Goal: Contribute content: Add original content to the website for others to see

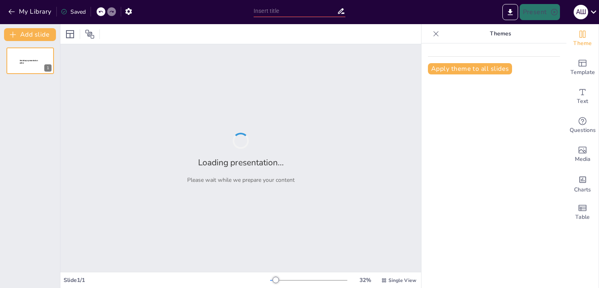
type input "Полимеры в нашей жизни: роль и значение в различных отраслях"
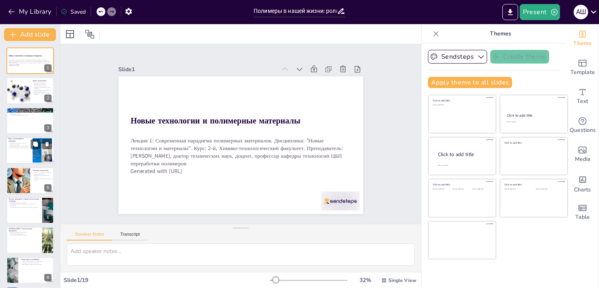
click at [13, 153] on div at bounding box center [30, 150] width 48 height 27
type textarea "Осознание того, что полимеры окружают нас повсюду, помогает студентам понять их…"
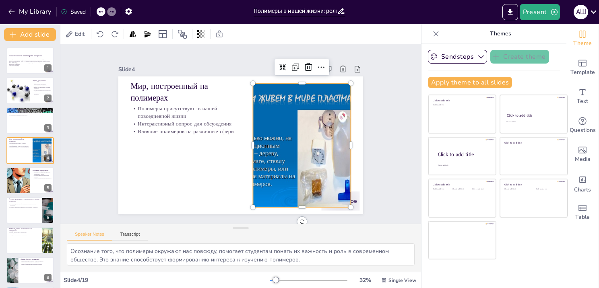
click at [280, 155] on div at bounding box center [300, 151] width 177 height 141
click at [263, 159] on div at bounding box center [300, 151] width 177 height 141
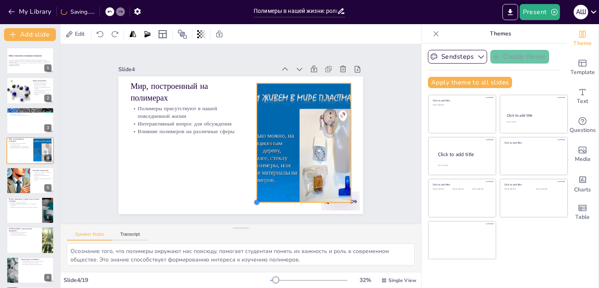
drag, startPoint x: 245, startPoint y: 205, endPoint x: 250, endPoint y: 200, distance: 6.6
click at [254, 200] on div at bounding box center [257, 202] width 6 height 6
click at [276, 147] on div at bounding box center [303, 149] width 170 height 135
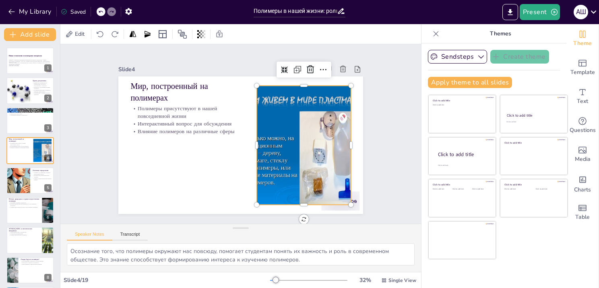
click at [268, 148] on div at bounding box center [302, 152] width 170 height 135
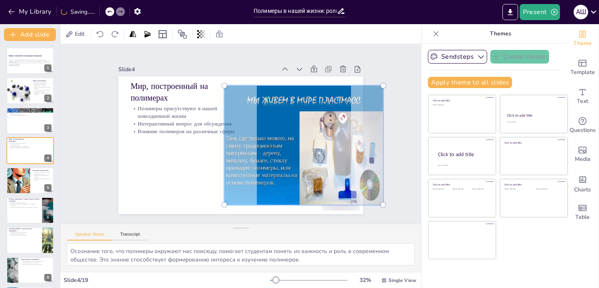
click at [199, 110] on p "Полимеры присутствуют в нашей повседневной жизни" at bounding box center [186, 112] width 110 height 15
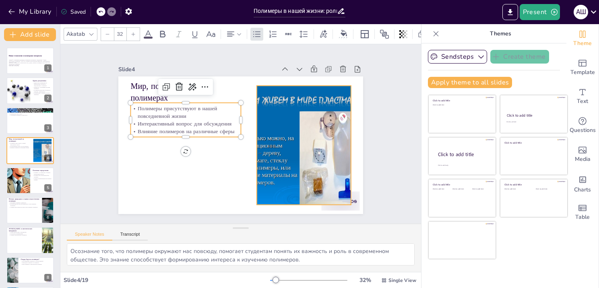
click at [272, 149] on div at bounding box center [302, 152] width 170 height 135
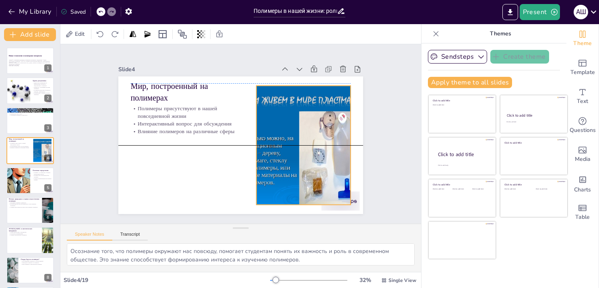
click at [263, 148] on div at bounding box center [302, 151] width 170 height 135
click at [263, 148] on div at bounding box center [289, 175] width 197 height 182
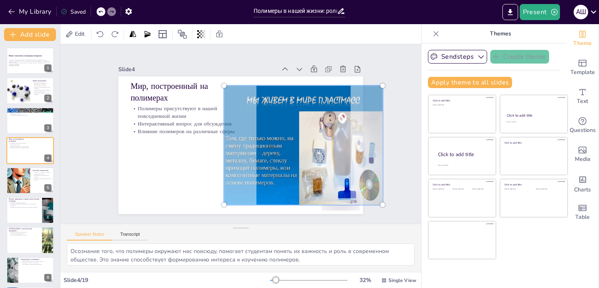
click at [172, 126] on p "Влияние полимеров на различные сферы" at bounding box center [186, 125] width 110 height 19
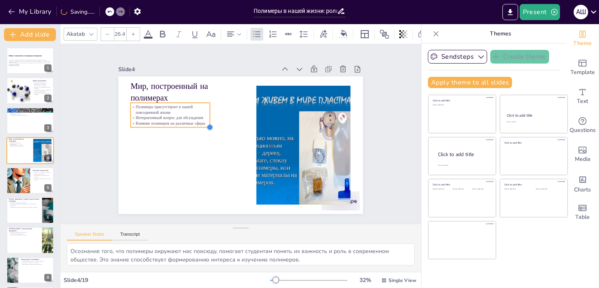
type input "26.7"
drag, startPoint x: 222, startPoint y: 144, endPoint x: 194, endPoint y: 129, distance: 32.3
click at [194, 129] on div "Мир, построенный на полимерах Полимеры присутствуют в нашей повседневной жизни …" at bounding box center [240, 146] width 245 height 138
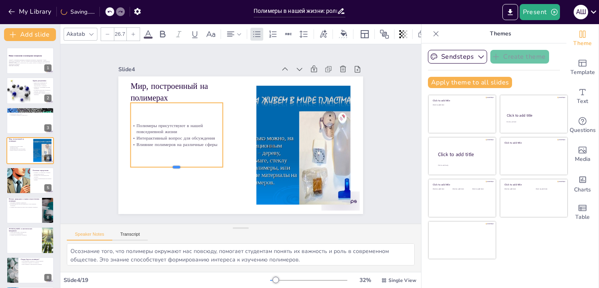
drag, startPoint x: 170, startPoint y: 131, endPoint x: 167, endPoint y: 166, distance: 36.0
click at [167, 168] on div at bounding box center [177, 171] width 92 height 6
drag, startPoint x: 218, startPoint y: 131, endPoint x: 188, endPoint y: 134, distance: 30.0
click at [193, 134] on div at bounding box center [196, 135] width 6 height 64
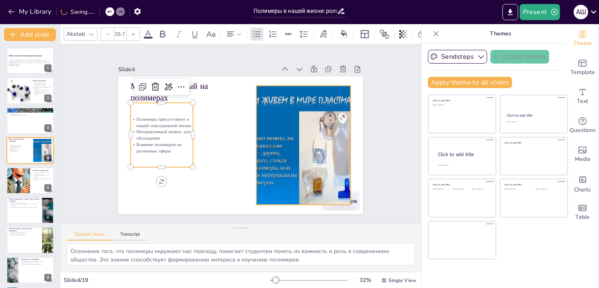
click at [268, 131] on div at bounding box center [302, 151] width 170 height 135
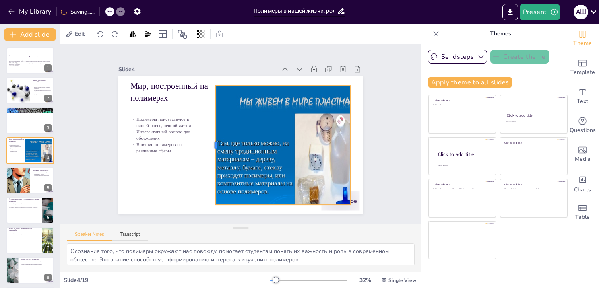
drag, startPoint x: 250, startPoint y: 141, endPoint x: 209, endPoint y: 143, distance: 40.7
click at [209, 143] on div at bounding box center [212, 145] width 6 height 119
click at [272, 100] on div at bounding box center [299, 151] width 167 height 130
click at [270, 98] on div at bounding box center [283, 178] width 210 height 197
click at [270, 98] on div at bounding box center [299, 151] width 167 height 130
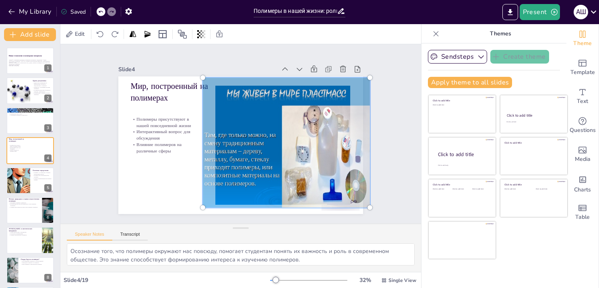
drag, startPoint x: 299, startPoint y: 84, endPoint x: 286, endPoint y: 76, distance: 14.9
click at [286, 76] on div at bounding box center [285, 148] width 191 height 158
click at [153, 121] on p "Полимеры присутствуют в нашей повседневной жизни" at bounding box center [163, 114] width 63 height 19
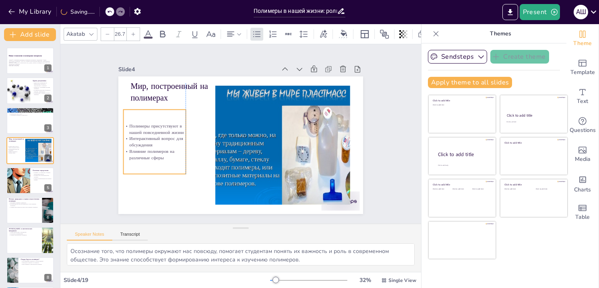
drag, startPoint x: 175, startPoint y: 100, endPoint x: 167, endPoint y: 109, distance: 12.0
click at [167, 109] on div "Полимеры присутствуют в нашей повседневной жизни Интерактивный вопрос для обсуж…" at bounding box center [154, 132] width 68 height 71
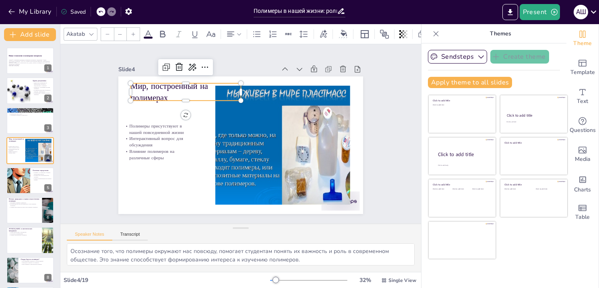
type input "48"
click at [200, 85] on p "Мир, построенный на полимерах" at bounding box center [186, 92] width 110 height 23
click at [234, 89] on p "Мир, построенный на полимерах" at bounding box center [186, 92] width 110 height 23
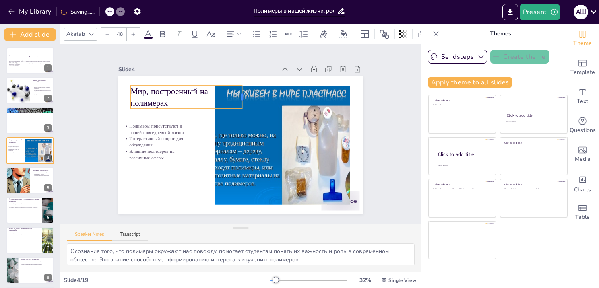
drag, startPoint x: 243, startPoint y: 88, endPoint x: 269, endPoint y: 87, distance: 25.8
click at [254, 87] on div at bounding box center [249, 97] width 9 height 23
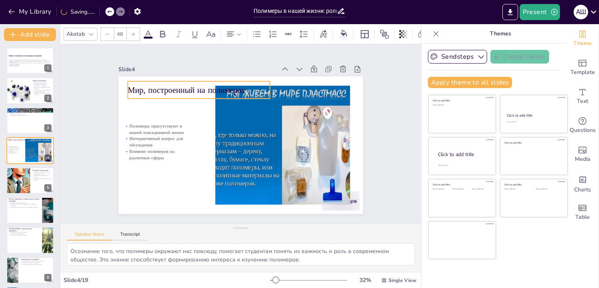
drag, startPoint x: 184, startPoint y: 97, endPoint x: 180, endPoint y: 92, distance: 5.5
click at [180, 92] on p "Мир, построенный на полимерах" at bounding box center [199, 90] width 142 height 11
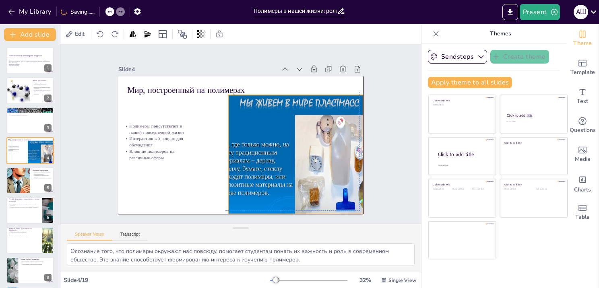
drag, startPoint x: 245, startPoint y: 119, endPoint x: 244, endPoint y: 114, distance: 5.3
click at [255, 124] on div at bounding box center [297, 158] width 180 height 147
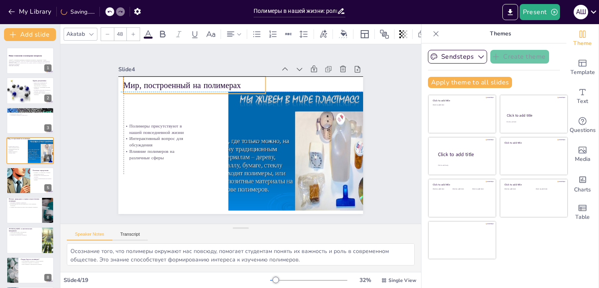
drag, startPoint x: 203, startPoint y: 89, endPoint x: 166, endPoint y: 116, distance: 45.6
click at [196, 85] on p "Мир, построенный на полимерах" at bounding box center [200, 81] width 143 height 26
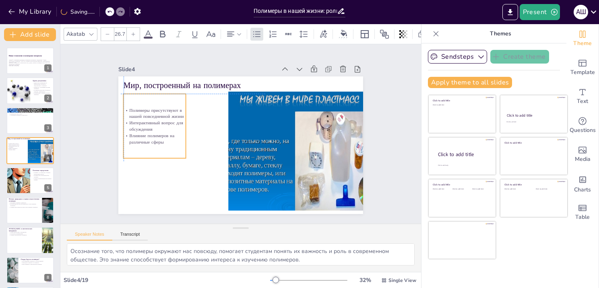
drag, startPoint x: 166, startPoint y: 122, endPoint x: 162, endPoint y: 108, distance: 14.9
click at [162, 108] on p "Полимеры присутствуют в нашей повседневной жизни" at bounding box center [157, 104] width 63 height 19
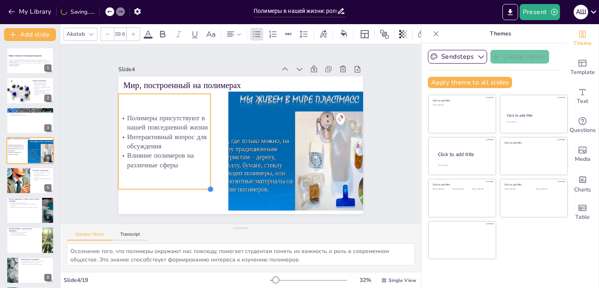
type input "39.8"
drag, startPoint x: 175, startPoint y: 156, endPoint x: 201, endPoint y: 188, distance: 40.9
click at [201, 188] on div "Мир, построенный на полимерах Полимеры присутствуют в нашей повседневной жизни …" at bounding box center [240, 145] width 258 height 163
click at [183, 94] on div "Полимеры присутствуют в нашей повседневной жизни Интерактивный вопрос для обсуж…" at bounding box center [164, 142] width 93 height 96
drag, startPoint x: 180, startPoint y: 90, endPoint x: 179, endPoint y: 85, distance: 4.9
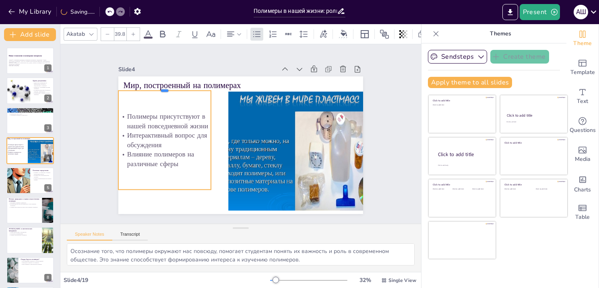
click at [179, 85] on div at bounding box center [170, 80] width 93 height 16
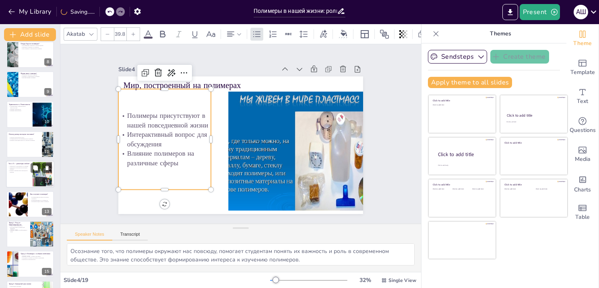
click at [37, 179] on div at bounding box center [42, 174] width 37 height 25
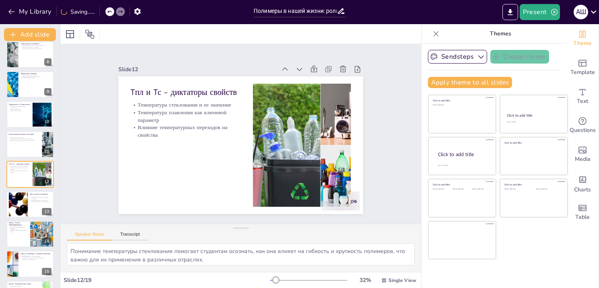
scroll to position [226, 0]
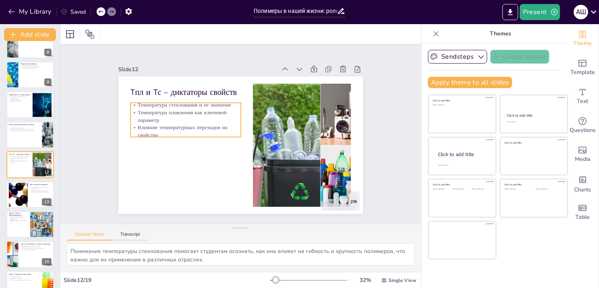
click at [198, 126] on p "Влияние температурных переходов на свойства" at bounding box center [186, 131] width 110 height 15
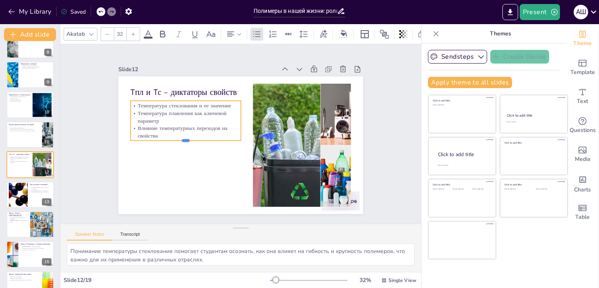
drag, startPoint x: 178, startPoint y: 133, endPoint x: 173, endPoint y: 171, distance: 38.2
click at [173, 147] on div at bounding box center [185, 138] width 110 height 18
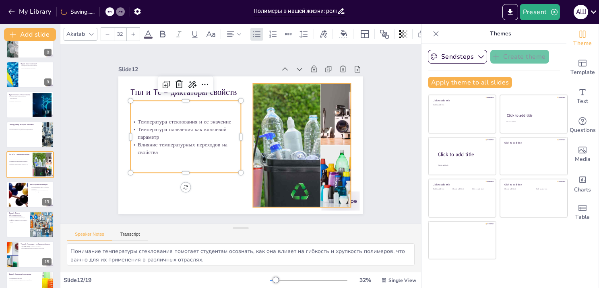
click at [305, 142] on div at bounding box center [301, 152] width 198 height 143
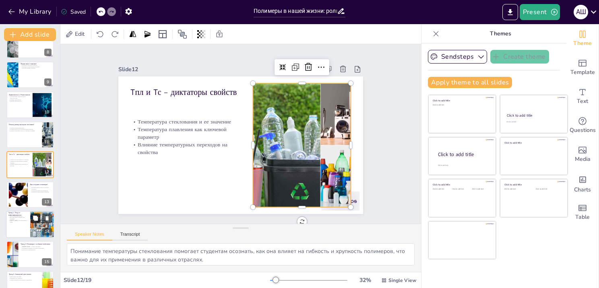
click at [35, 221] on button at bounding box center [36, 219] width 10 height 10
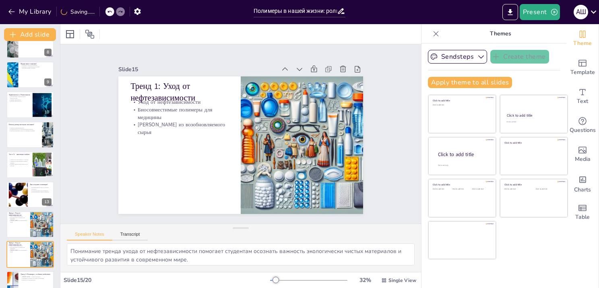
scroll to position [315, 0]
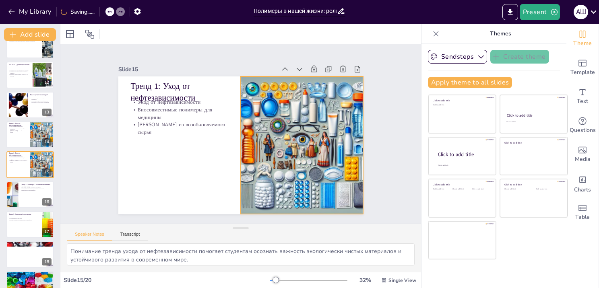
click at [273, 151] on div at bounding box center [302, 146] width 241 height 138
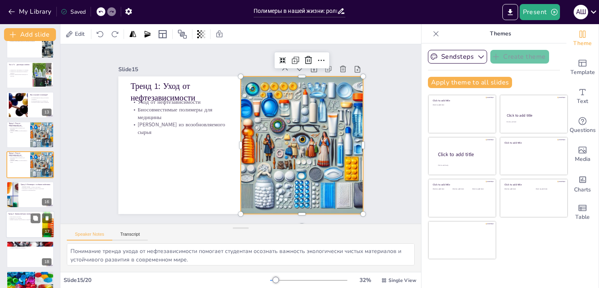
click at [34, 235] on div at bounding box center [30, 224] width 48 height 27
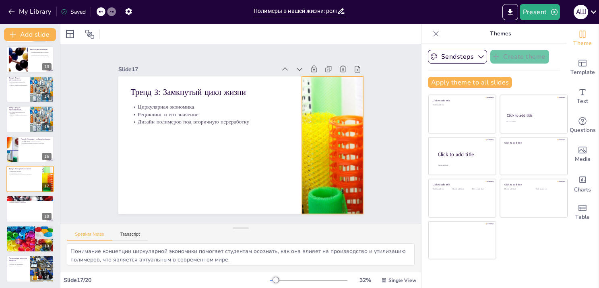
click at [336, 143] on div at bounding box center [333, 146] width 207 height 138
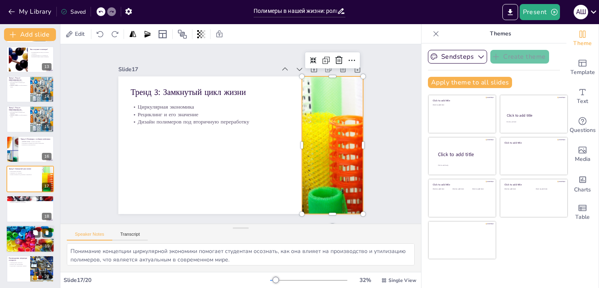
click at [25, 243] on div at bounding box center [30, 238] width 48 height 29
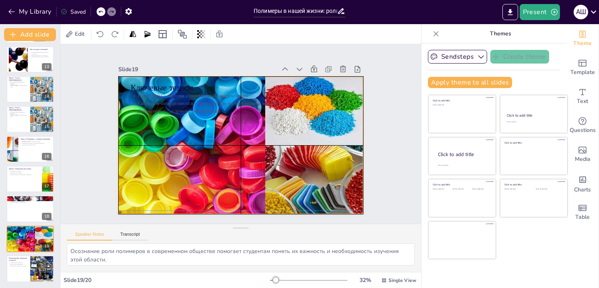
click at [182, 162] on div at bounding box center [239, 145] width 259 height 174
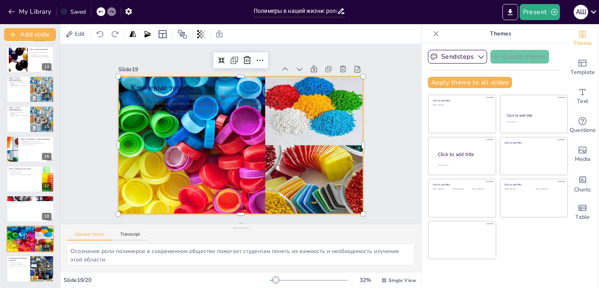
click at [304, 187] on div at bounding box center [239, 145] width 259 height 174
click at [234, 191] on div at bounding box center [238, 145] width 271 height 197
click at [25, 271] on div at bounding box center [30, 268] width 48 height 27
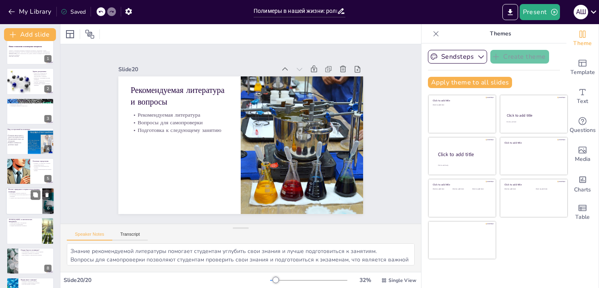
scroll to position [0, 0]
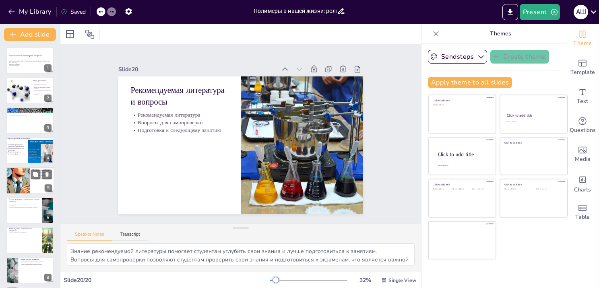
click at [13, 174] on div at bounding box center [18, 180] width 109 height 27
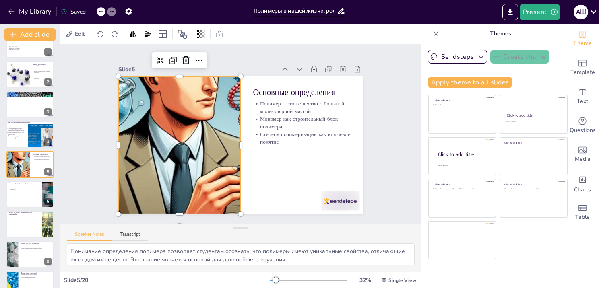
click at [198, 122] on div at bounding box center [179, 138] width 562 height 195
drag, startPoint x: 274, startPoint y: 276, endPoint x: 327, endPoint y: 277, distance: 53.2
click at [327, 277] on div "32 % Single View" at bounding box center [344, 280] width 148 height 13
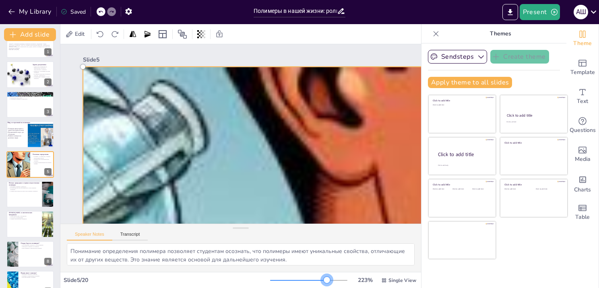
click at [321, 282] on div at bounding box center [308, 281] width 77 height 6
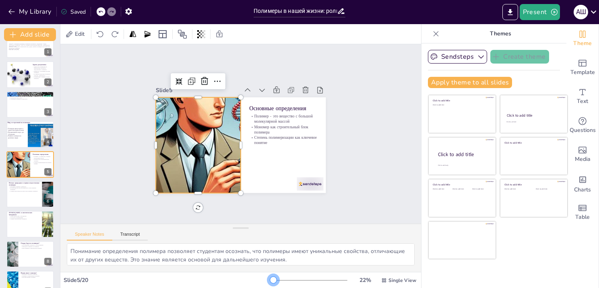
drag, startPoint x: 322, startPoint y: 280, endPoint x: 268, endPoint y: 281, distance: 53.6
click at [270, 281] on div at bounding box center [273, 280] width 6 height 6
click at [512, 15] on icon "Export to PowerPoint" at bounding box center [510, 12] width 8 height 8
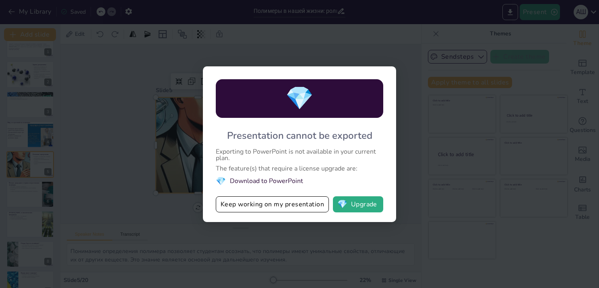
click at [383, 92] on div "💎" at bounding box center [300, 98] width 168 height 39
click at [414, 83] on div "💎 Presentation cannot be exported Exporting to PowerPoint is not available in y…" at bounding box center [299, 144] width 599 height 288
click at [279, 201] on button "Keep working on my presentation" at bounding box center [272, 205] width 113 height 16
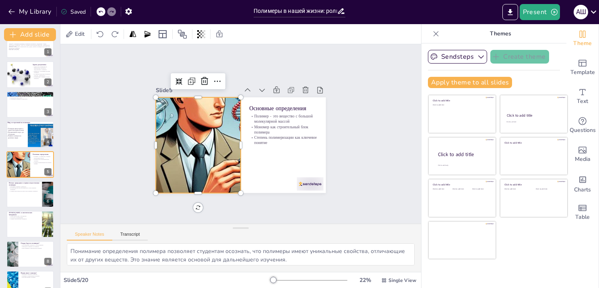
click at [198, 154] on div at bounding box center [197, 140] width 391 height 135
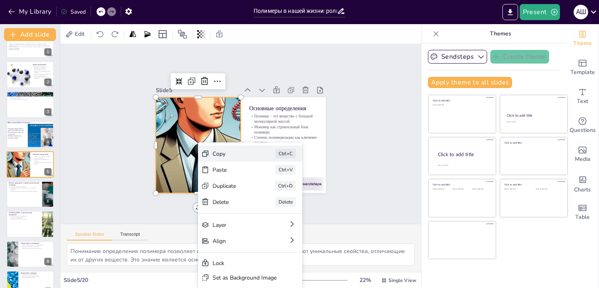
click at [251, 192] on div "Copy Ctrl+C" at bounding box center [304, 205] width 106 height 27
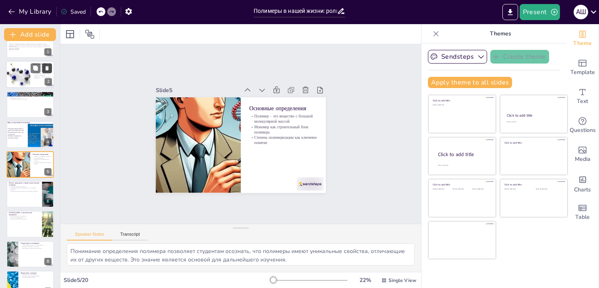
click at [48, 67] on icon at bounding box center [47, 68] width 3 height 4
type textarea "Понимание исторического контекста использования природных полимеров помогает ст…"
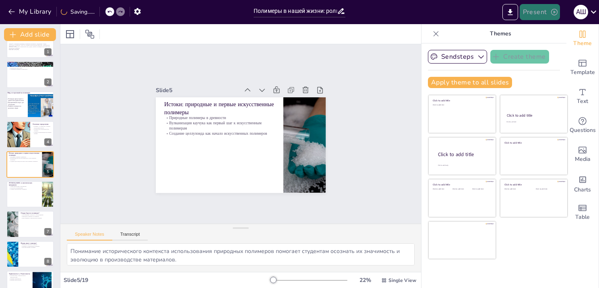
click at [556, 12] on icon "button" at bounding box center [555, 12] width 8 height 8
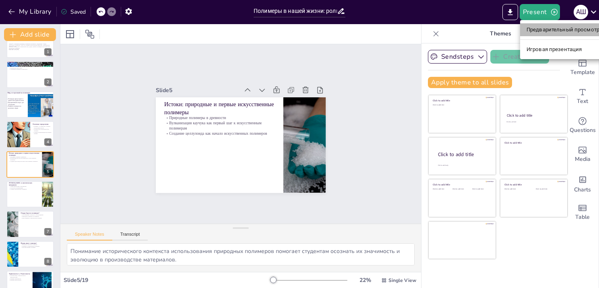
click at [564, 31] on ya-tr-span "Предварительный просмотр презентации" at bounding box center [581, 30] width 108 height 8
